Goal: Task Accomplishment & Management: Manage account settings

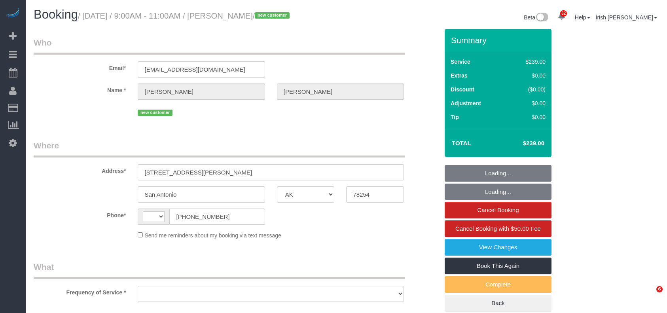
select select "[GEOGRAPHIC_DATA]"
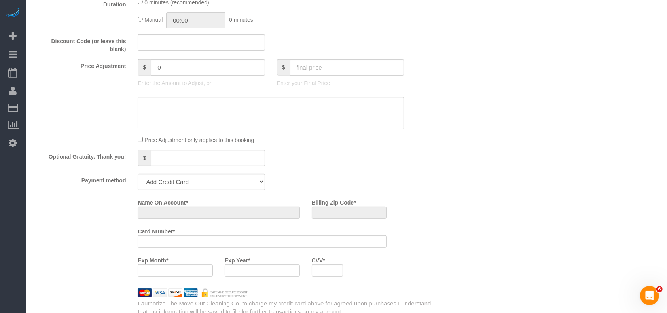
select select "string:[GEOGRAPHIC_DATA]"
select select "object:1709"
select select "string:fspay-4393c0e7-69ad-4241-aa47-19c1a8339866"
select select "3"
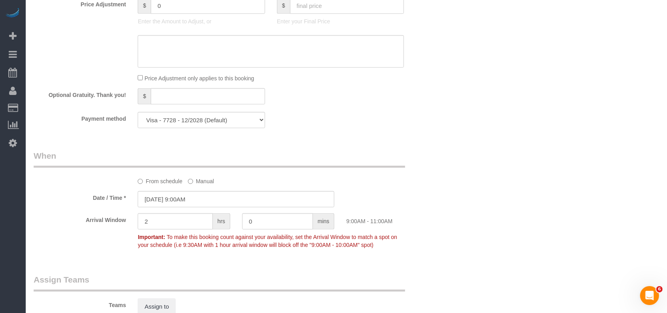
select select "object:1735"
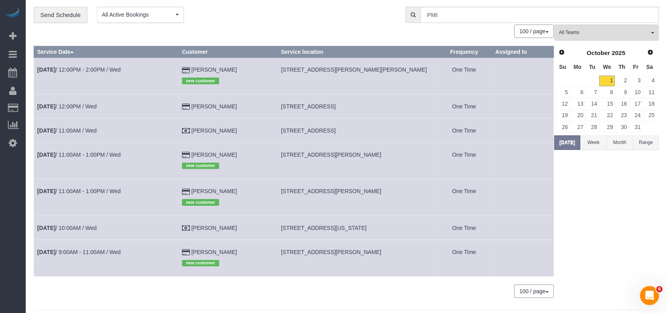
scroll to position [44, 0]
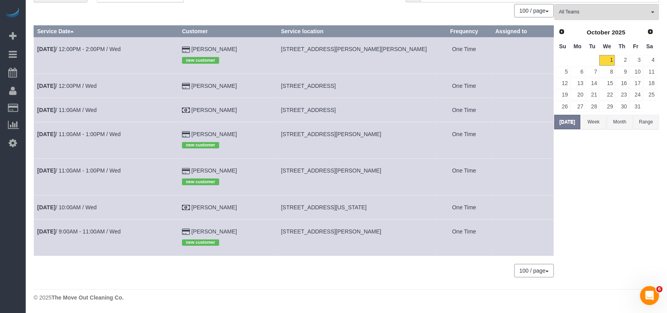
drag, startPoint x: 238, startPoint y: 47, endPoint x: 144, endPoint y: 51, distance: 93.8
click at [184, 44] on tr "[DATE] 12:00PM - 2:00PM / Wed [PERSON_NAME] new customer [STREET_ADDRESS][PERSO…" at bounding box center [294, 55] width 520 height 36
copy tr "[PERSON_NAME]"
drag, startPoint x: 82, startPoint y: 47, endPoint x: 86, endPoint y: 46, distance: 4.0
click at [83, 46] on link "[DATE] 12:00PM - 2:00PM / Wed" at bounding box center [78, 49] width 83 height 6
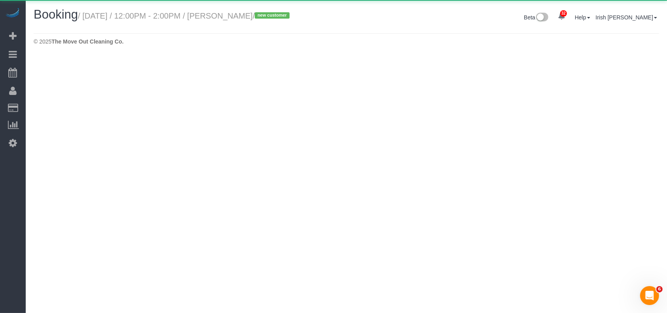
select select "[GEOGRAPHIC_DATA]"
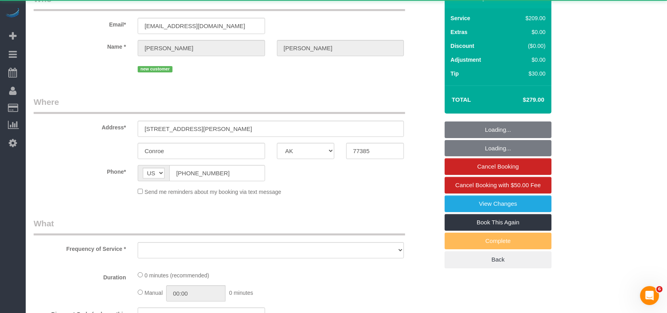
select select "object:2298"
select select "string:fspay-269a3774-afd9-47a5-a0ac-9385a0e65867"
select select "3"
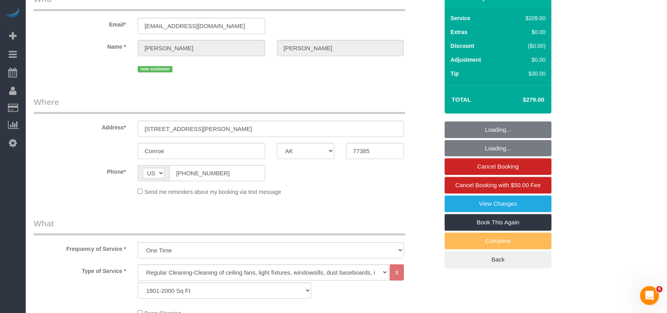
select select "spot22"
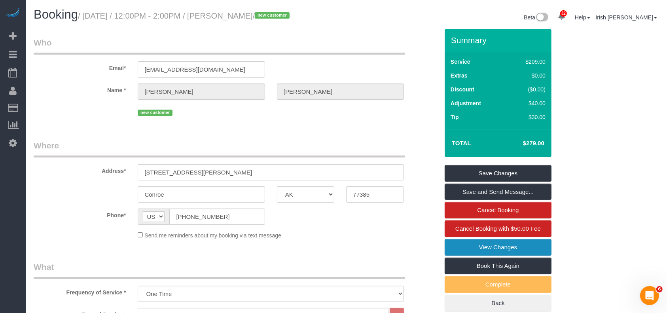
click at [481, 245] on link "View Changes" at bounding box center [498, 247] width 107 height 17
